Goal: Obtain resource: Obtain resource

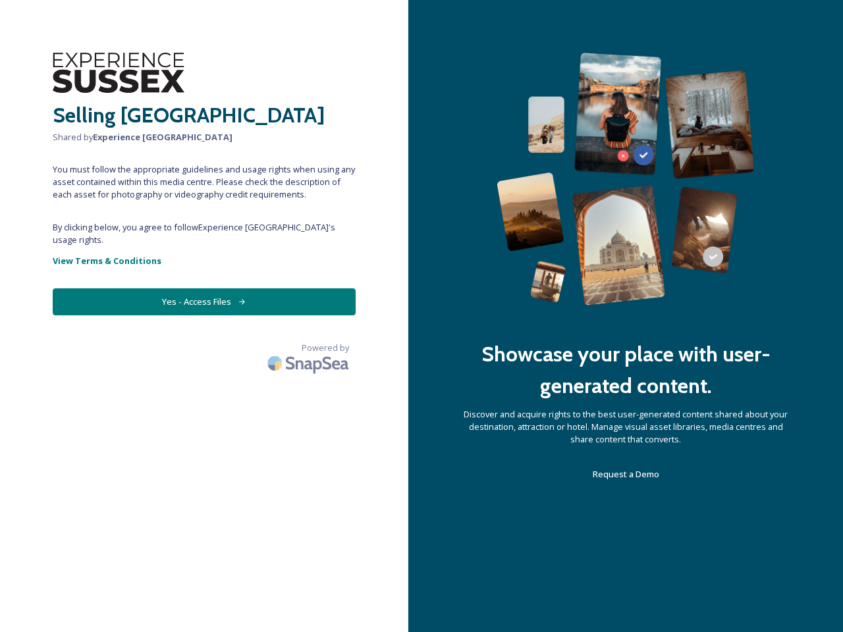
click at [422, 316] on div "Showcase your place with user-generated content. Discover and acquire rights to…" at bounding box center [625, 316] width 435 height 632
click at [204, 289] on button "Yes - Access Files" at bounding box center [204, 302] width 303 height 27
click at [310, 348] on img at bounding box center [310, 363] width 92 height 31
click at [422, 316] on div "Showcase your place with user-generated content. Discover and acquire rights to…" at bounding box center [625, 316] width 435 height 632
click at [204, 289] on button "Yes - Access Files" at bounding box center [204, 302] width 303 height 27
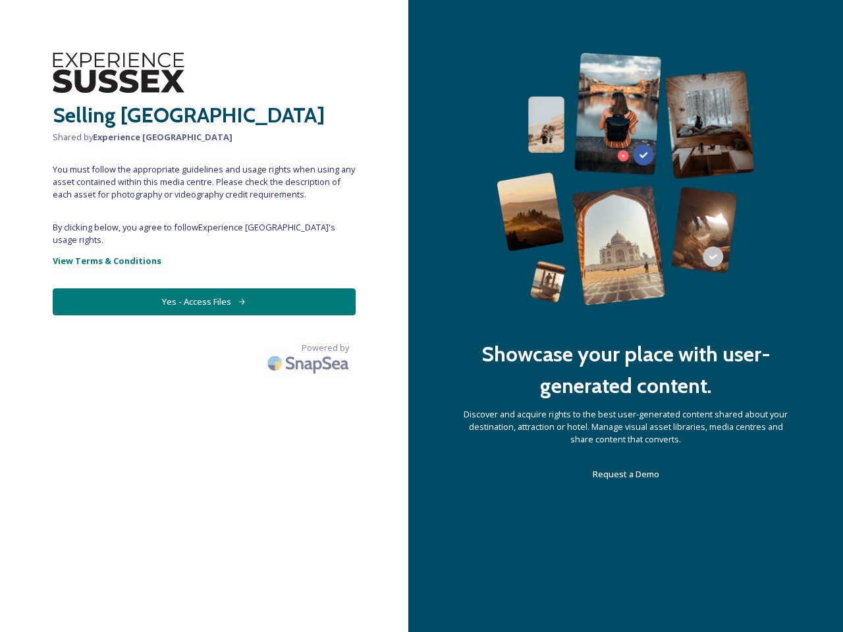
click at [310, 348] on img at bounding box center [310, 363] width 92 height 31
